Goal: Task Accomplishment & Management: Use online tool/utility

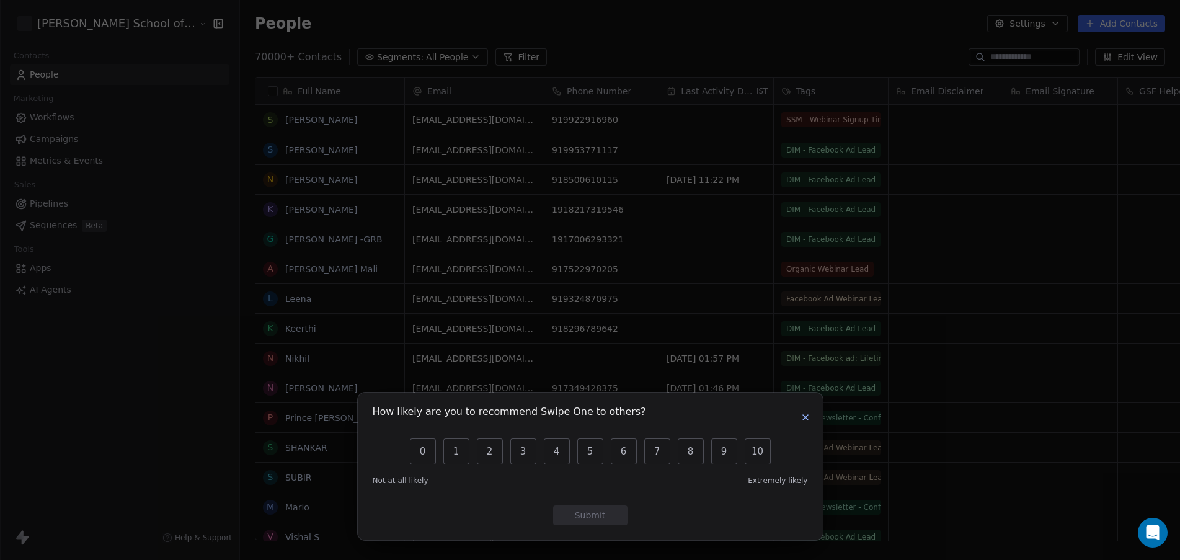
scroll to position [481, 975]
click at [806, 419] on icon "button" at bounding box center [806, 417] width 10 height 10
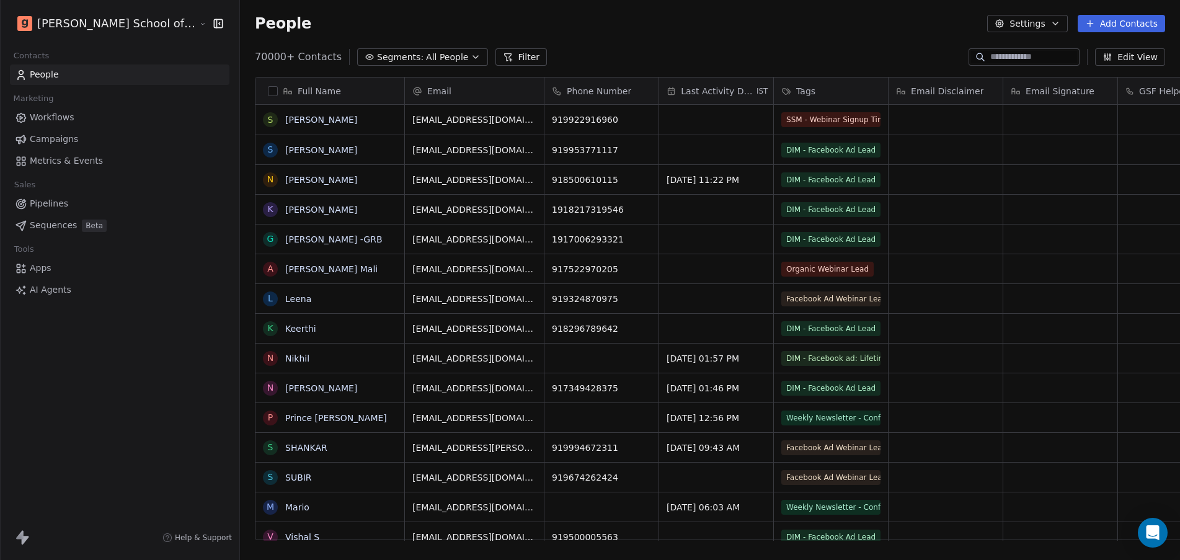
click at [50, 140] on span "Campaigns" at bounding box center [54, 139] width 48 height 13
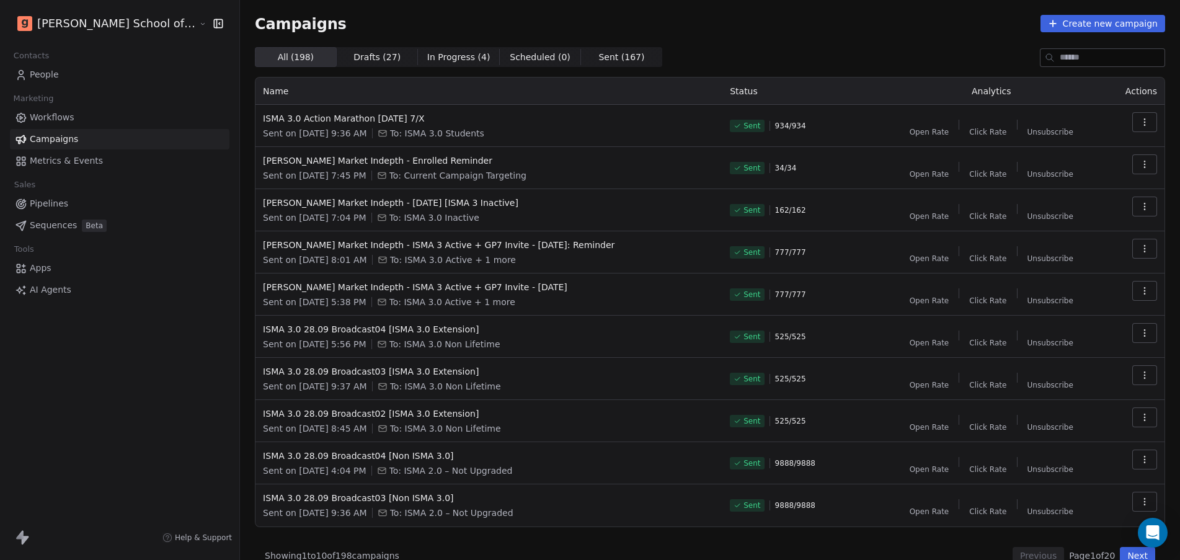
click at [41, 71] on span "People" at bounding box center [44, 74] width 29 height 13
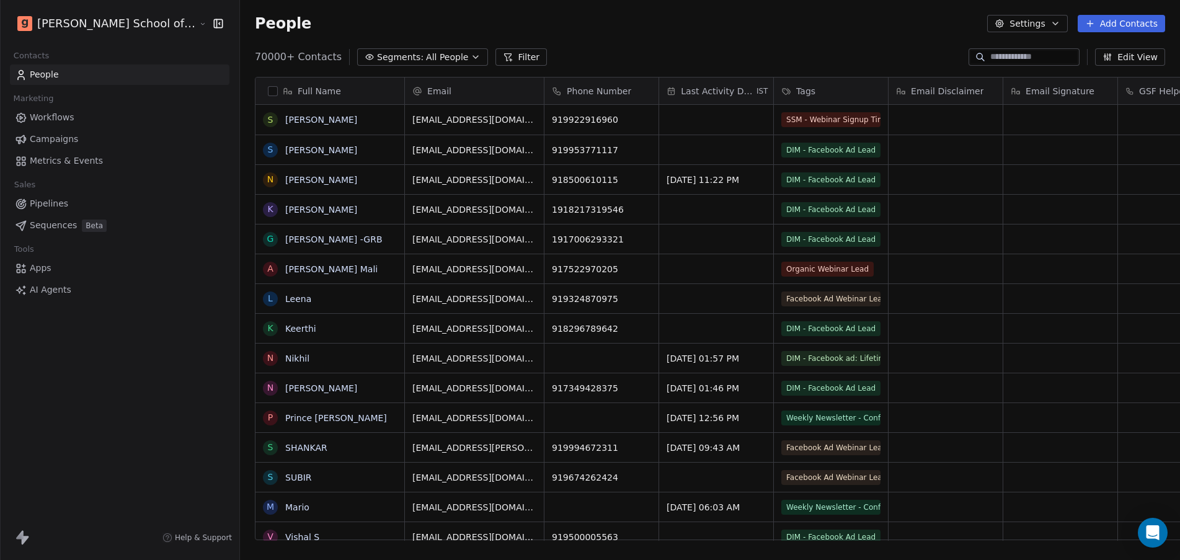
scroll to position [481, 975]
click at [698, 61] on div "70000+ Contacts Segments: All People Filter Edit View" at bounding box center [710, 57] width 940 height 20
click at [1061, 16] on button "Settings" at bounding box center [1027, 23] width 80 height 17
click at [1020, 81] on div "Import" at bounding box center [1028, 90] width 58 height 20
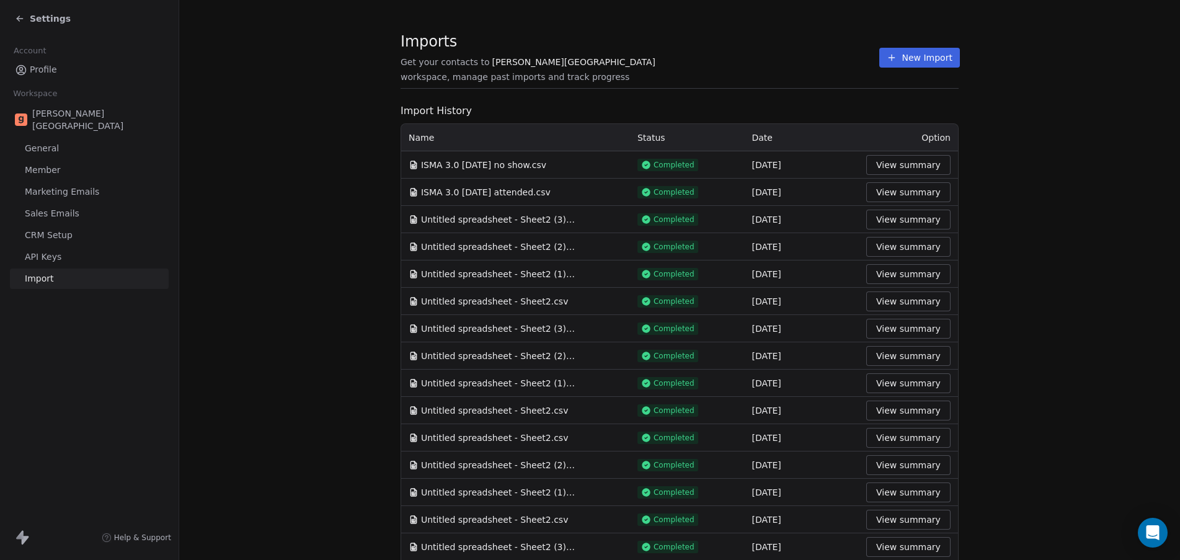
click at [893, 46] on section "Imports Get your contacts to [PERSON_NAME] School workspace, manage past import…" at bounding box center [680, 64] width 558 height 49
click at [894, 53] on button "New Import" at bounding box center [920, 58] width 80 height 20
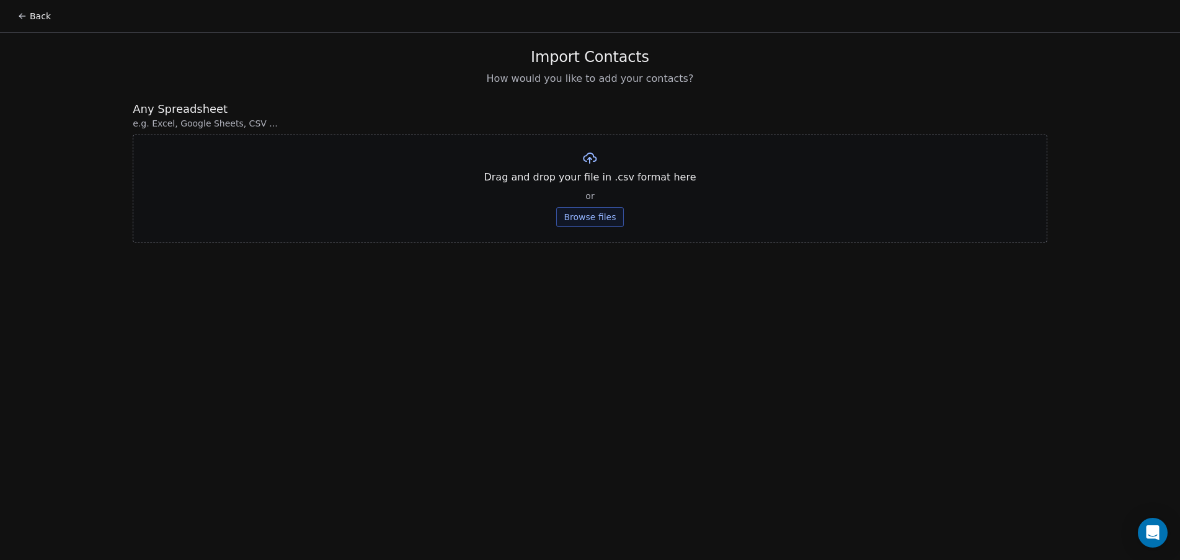
click at [573, 217] on button "Browse files" at bounding box center [589, 217] width 67 height 20
click at [600, 179] on button "Upload" at bounding box center [590, 182] width 45 height 20
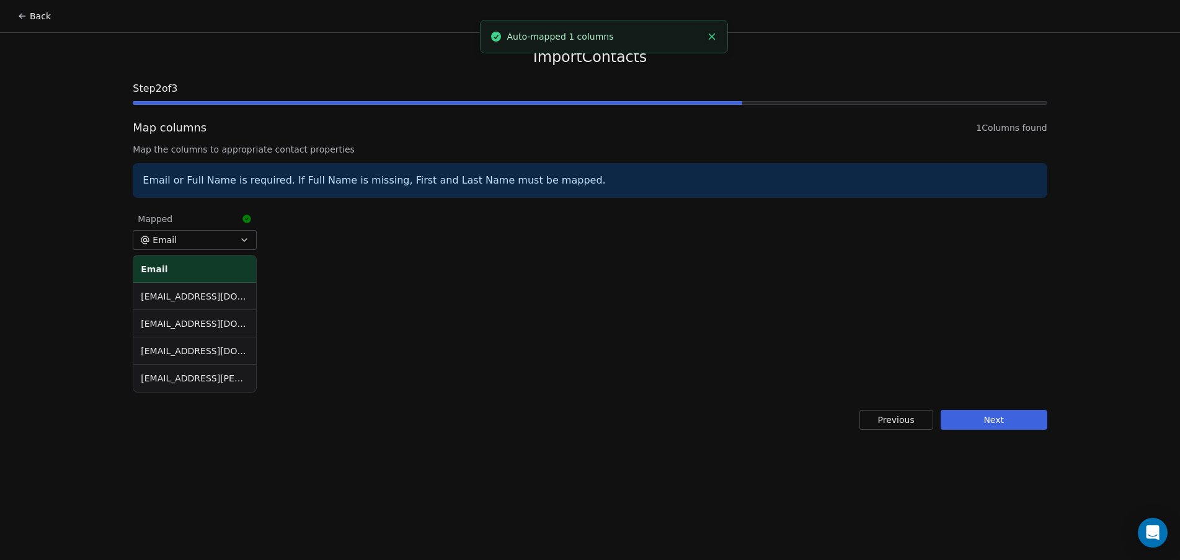
click at [974, 408] on div "Import Contacts Step 2 of 3 Map columns 1 Columns found Map the columns to appr…" at bounding box center [590, 239] width 944 height 412
click at [978, 416] on button "Next" at bounding box center [994, 420] width 107 height 20
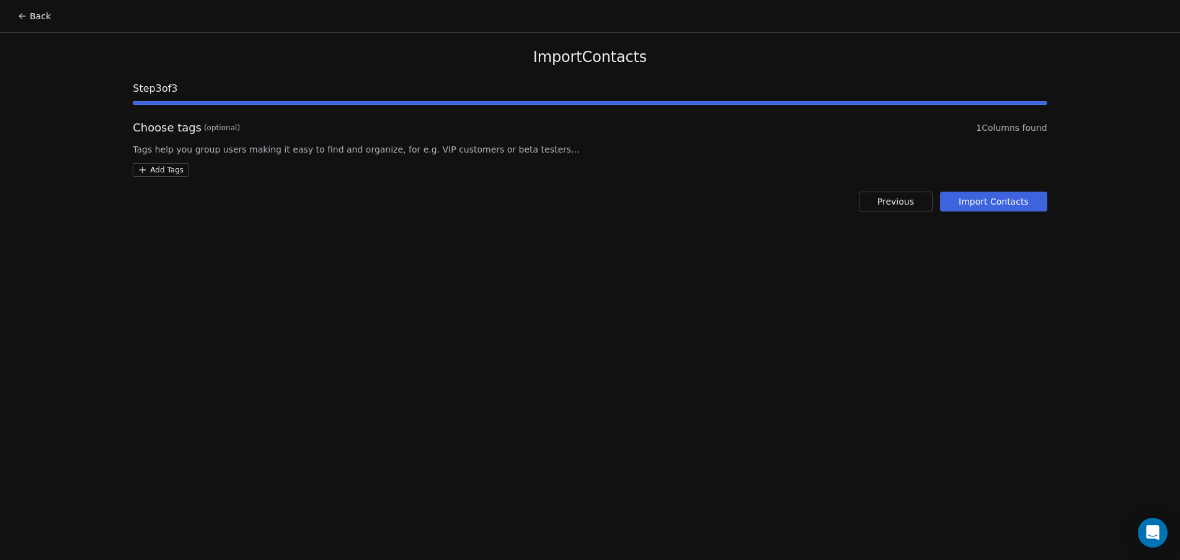
click at [182, 166] on html "Back Import Contacts Step 3 of 3 Choose tags (optional) 1 Columns found Tags he…" at bounding box center [590, 280] width 1180 height 560
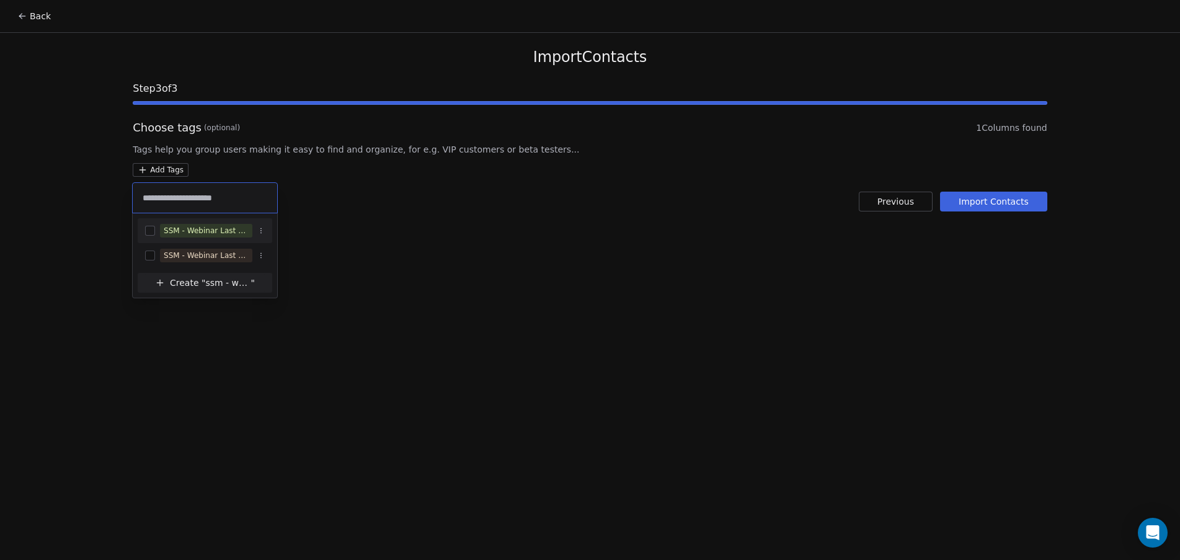
type input "**********"
click at [225, 222] on div "SSM - Webinar Last No Show" at bounding box center [205, 231] width 135 height 20
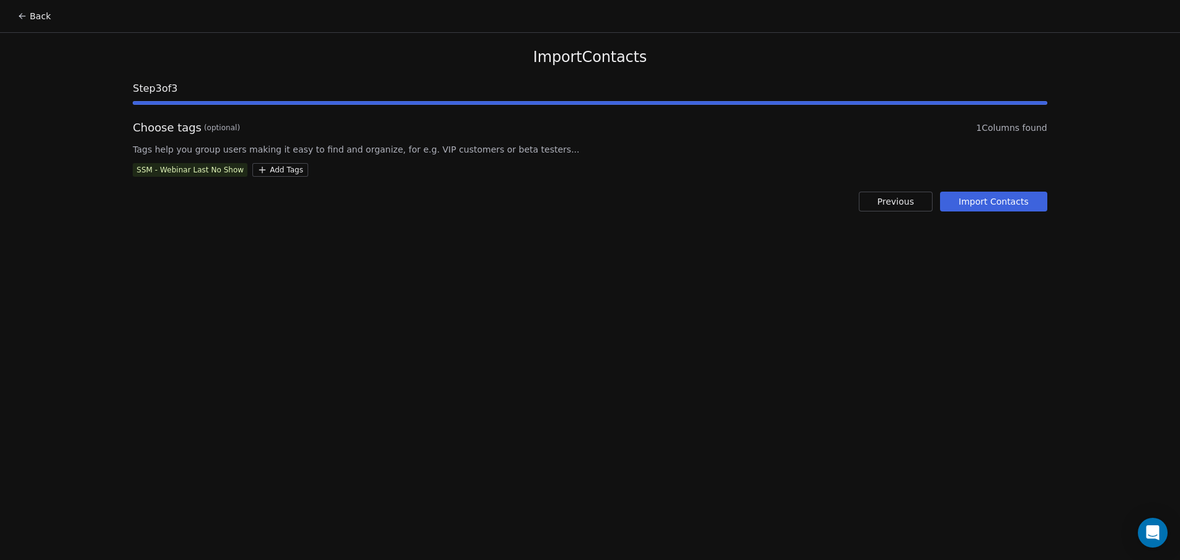
click at [447, 156] on html "Back Import Contacts Step 3 of 3 Choose tags (optional) 1 Columns found Tags he…" at bounding box center [590, 280] width 1180 height 560
click at [995, 206] on button "Import Contacts" at bounding box center [993, 202] width 107 height 20
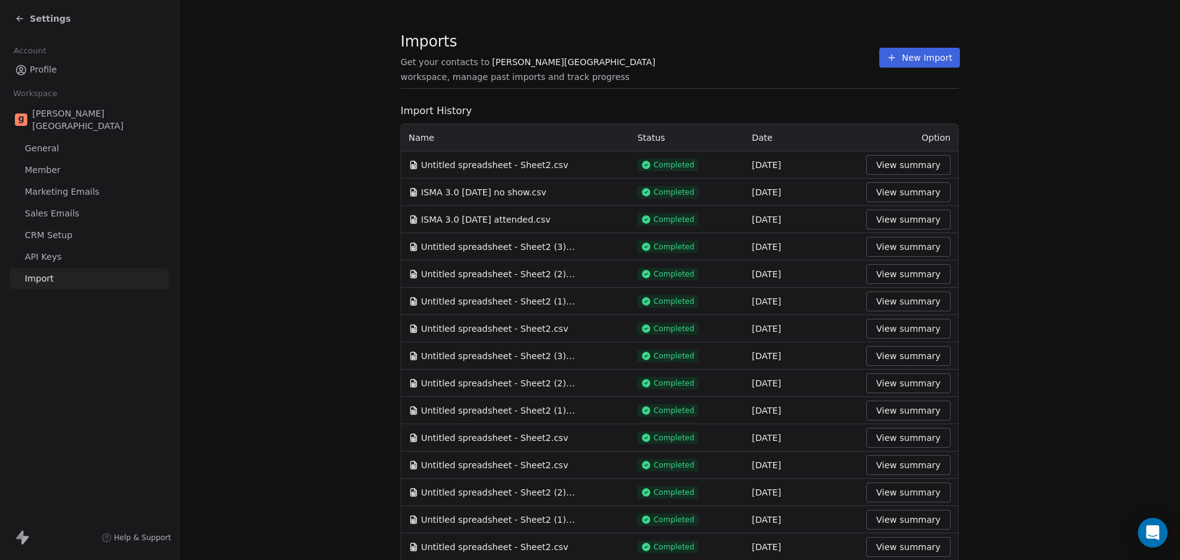
click at [914, 64] on button "New Import" at bounding box center [920, 58] width 80 height 20
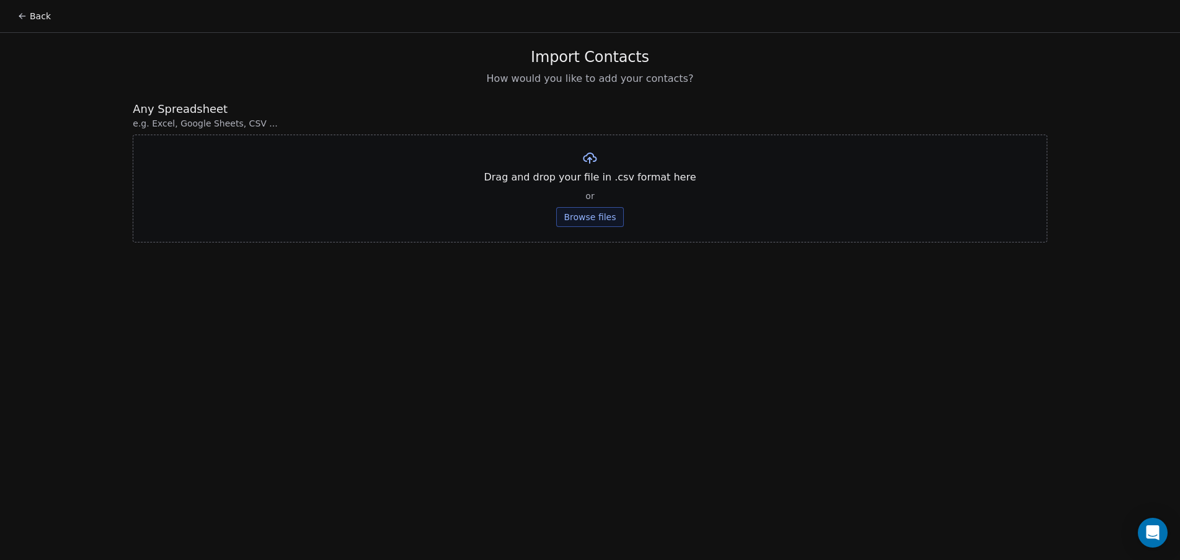
click at [584, 225] on button "Browse files" at bounding box center [589, 217] width 67 height 20
click at [600, 182] on button "Upload" at bounding box center [590, 182] width 45 height 20
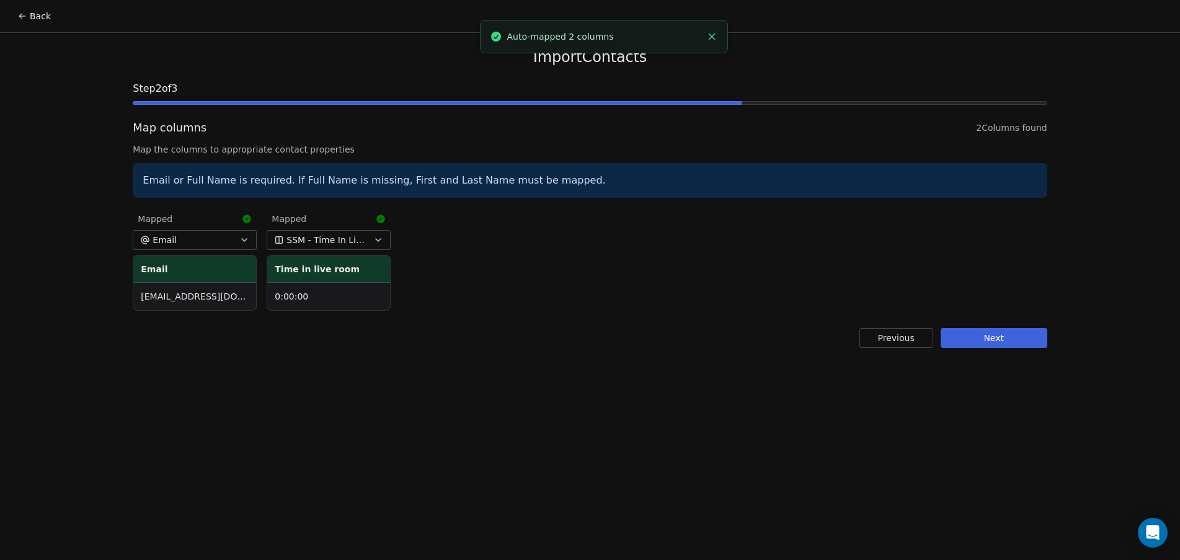
click at [973, 340] on button "Next" at bounding box center [994, 338] width 107 height 20
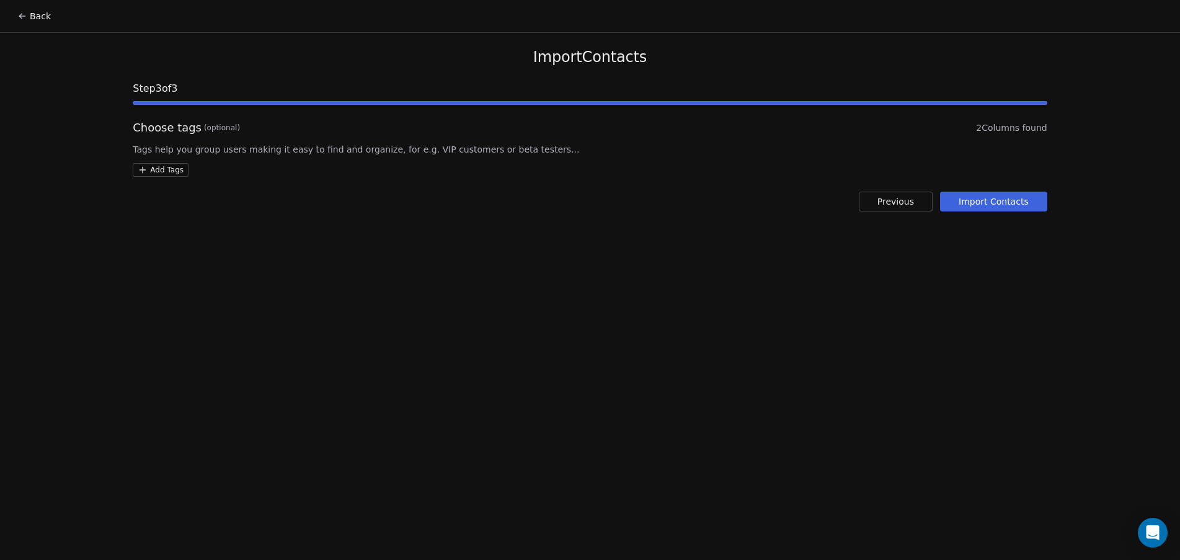
click at [167, 174] on html "Back Import Contacts Step 3 of 3 Choose tags (optional) 2 Columns found Tags he…" at bounding box center [590, 280] width 1180 height 560
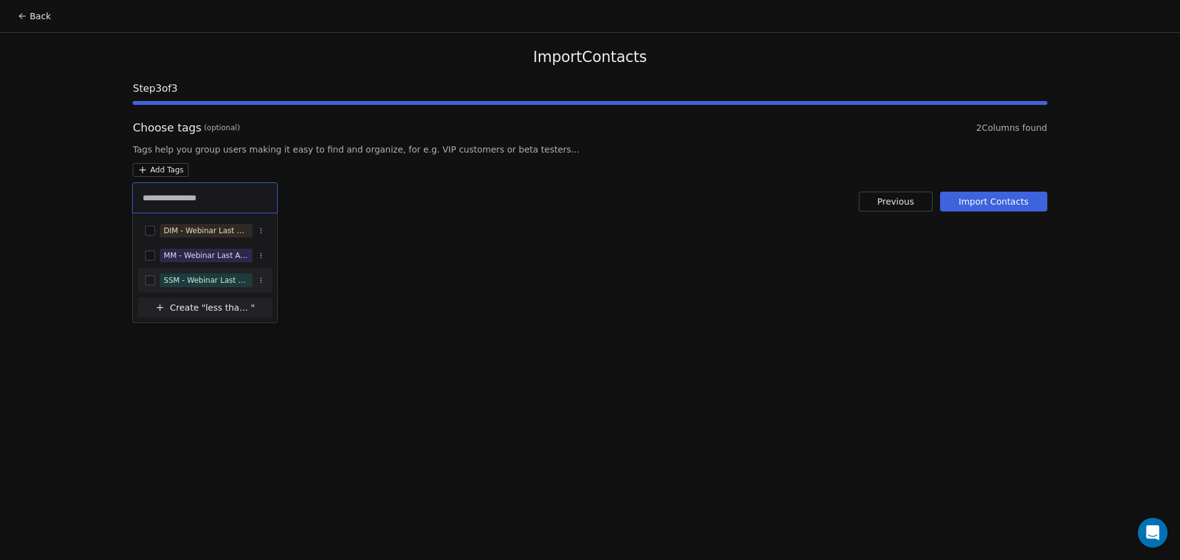
type input "**********"
click at [212, 284] on div "SSM - Webinar Last Attended (Less Than 30 mins)" at bounding box center [206, 280] width 85 height 11
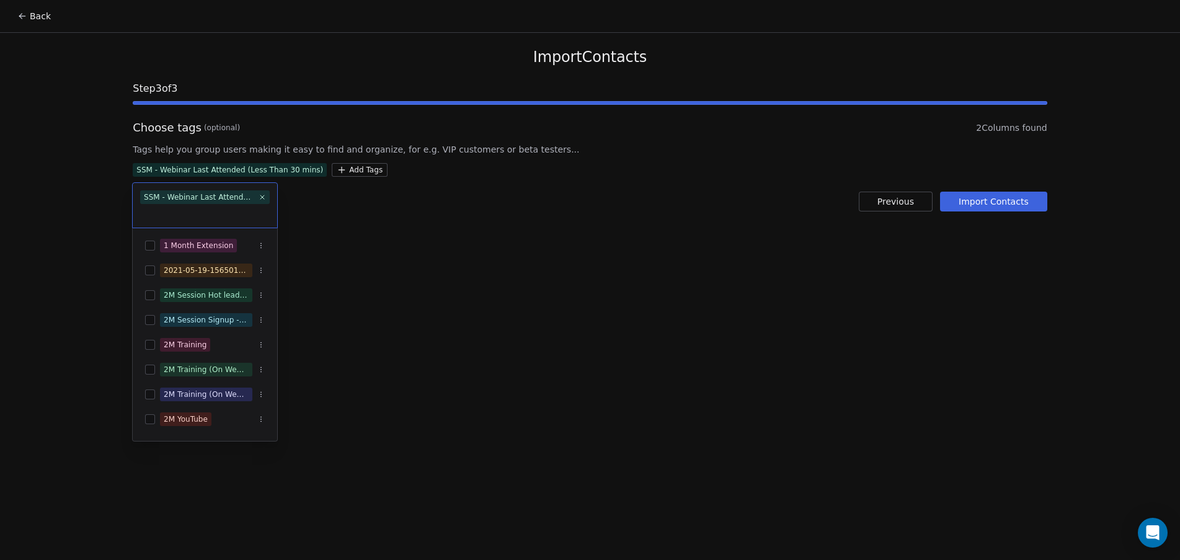
click at [519, 265] on html "Back Import Contacts Step 3 of 3 Choose tags (optional) 2 Columns found Tags he…" at bounding box center [590, 280] width 1180 height 560
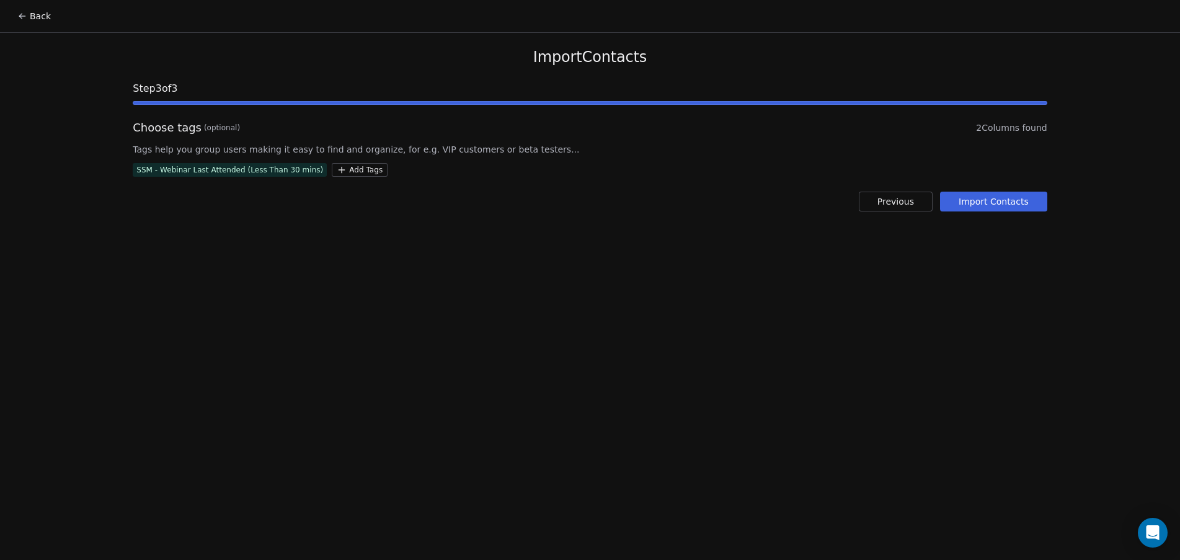
click at [1014, 203] on button "Import Contacts" at bounding box center [993, 202] width 107 height 20
